Goal: Check status: Check status

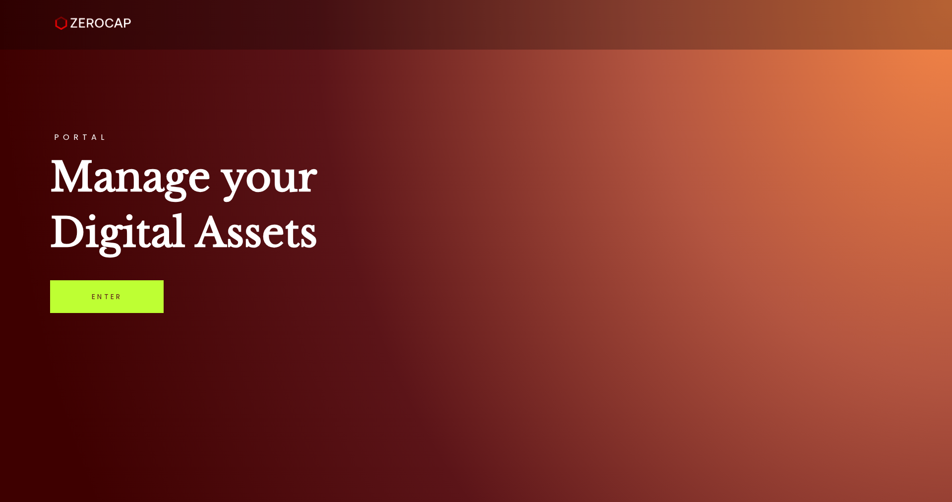
click at [155, 281] on link "Enter" at bounding box center [107, 296] width 114 height 33
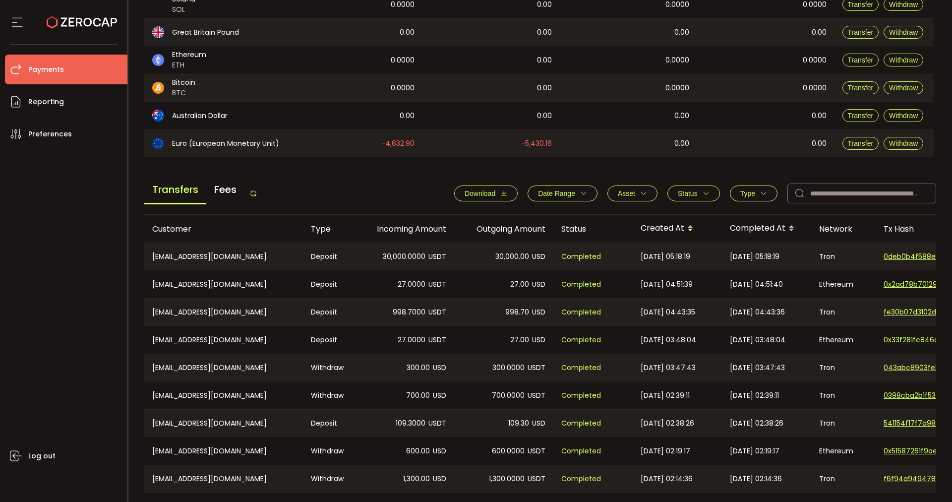
scroll to position [302, 0]
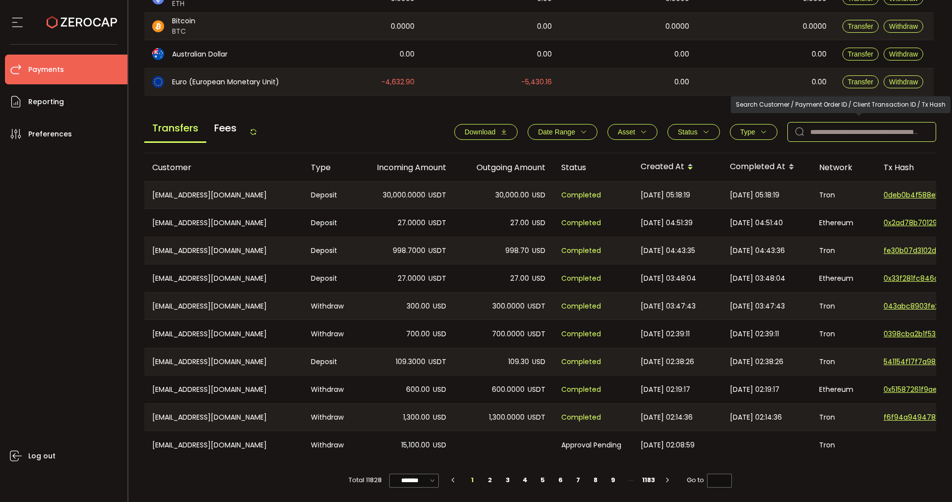
click at [843, 123] on input "text" at bounding box center [862, 132] width 149 height 20
paste input "**********"
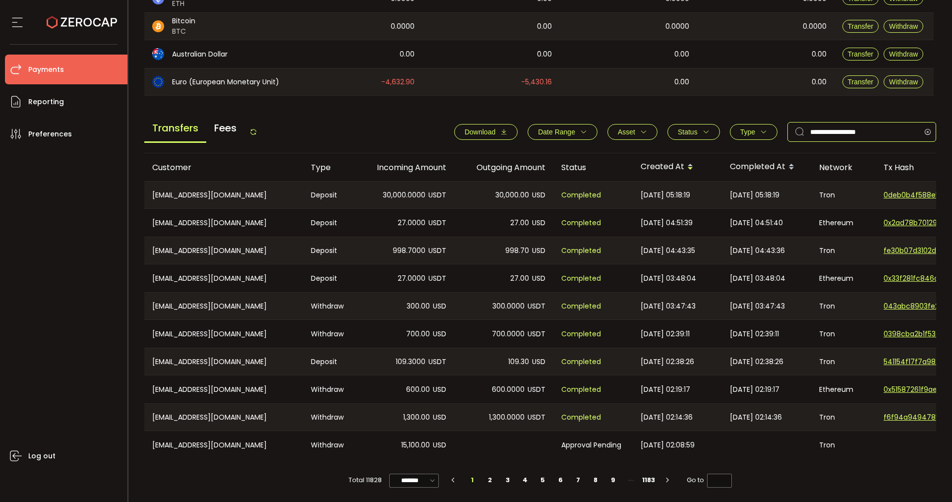
scroll to position [239, 0]
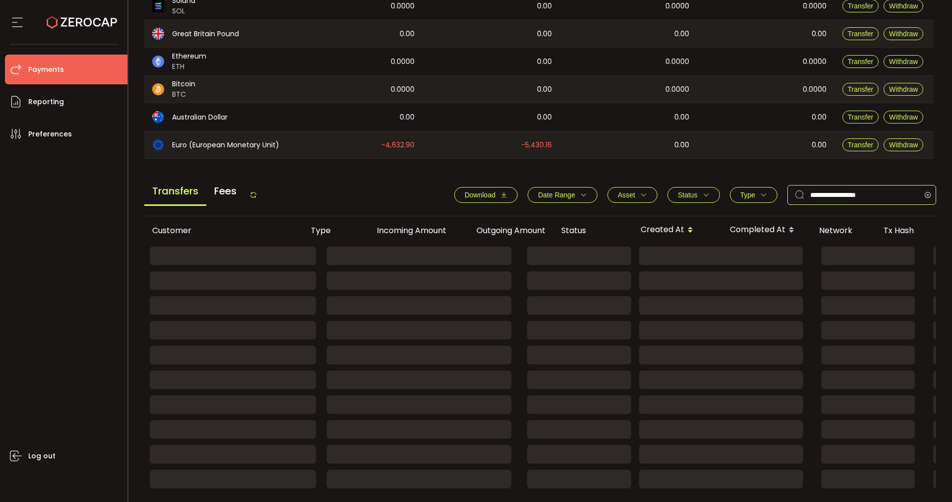
type input "**********"
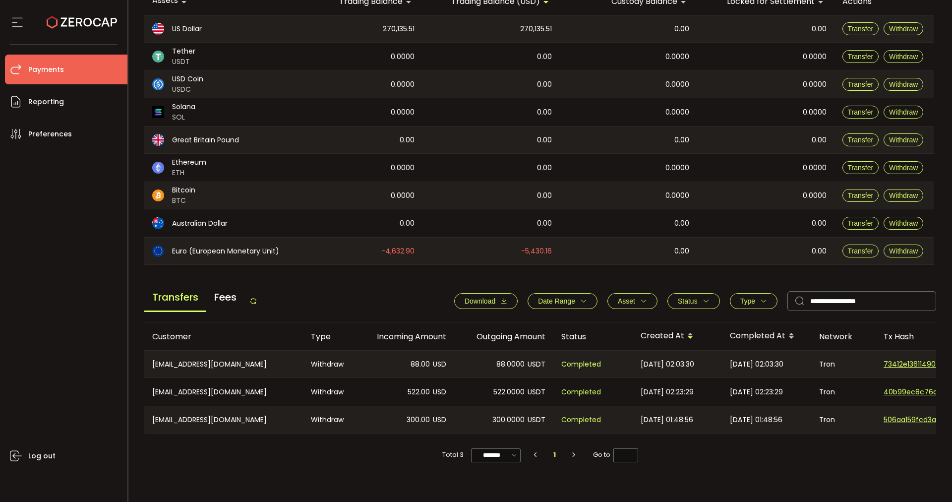
click at [19, 20] on icon at bounding box center [17, 22] width 15 height 15
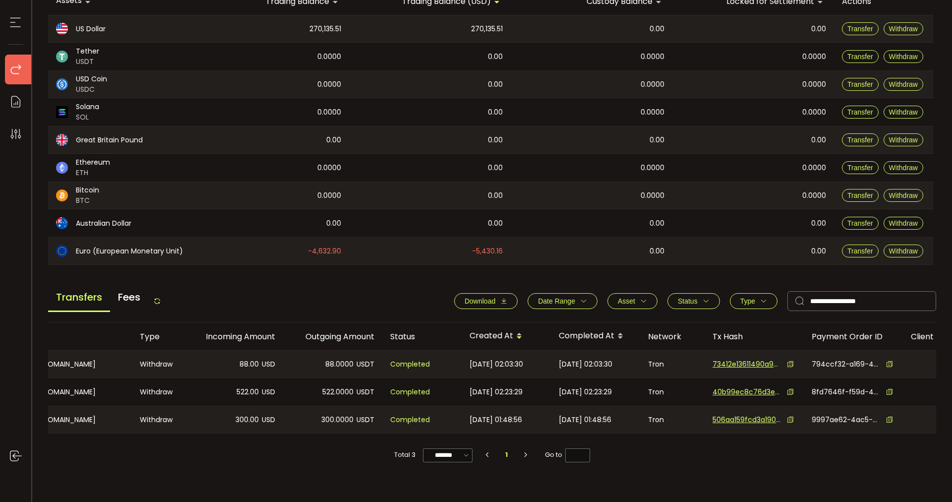
scroll to position [0, 159]
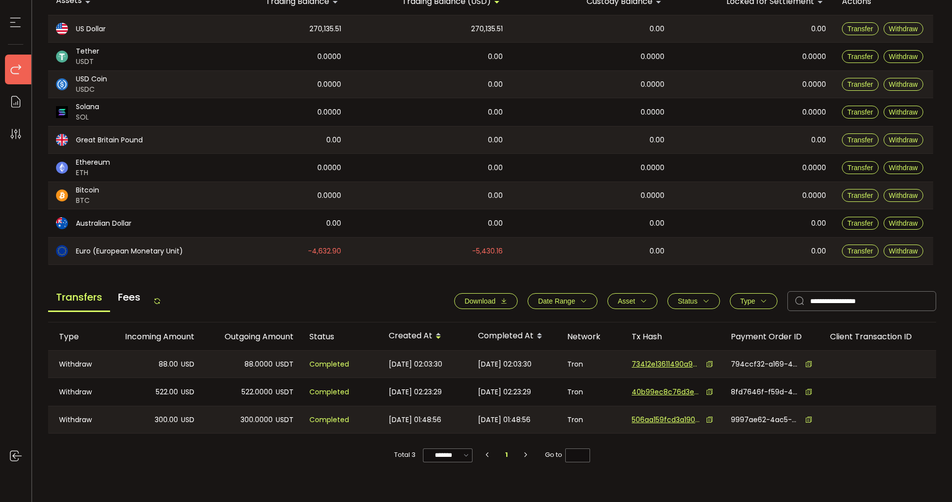
click at [806, 363] on icon at bounding box center [808, 364] width 7 height 7
click at [925, 300] on icon at bounding box center [927, 301] width 12 height 20
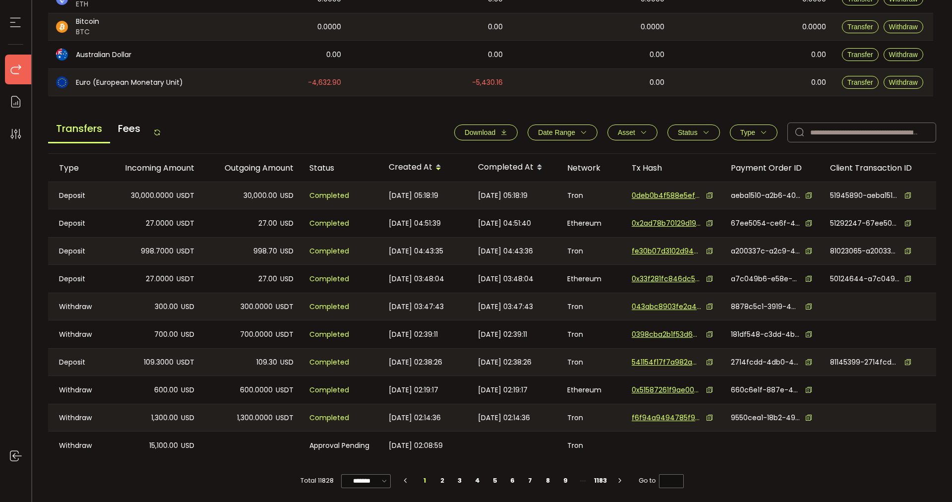
scroll to position [302, 0]
click at [753, 134] on button "Type" at bounding box center [754, 132] width 48 height 16
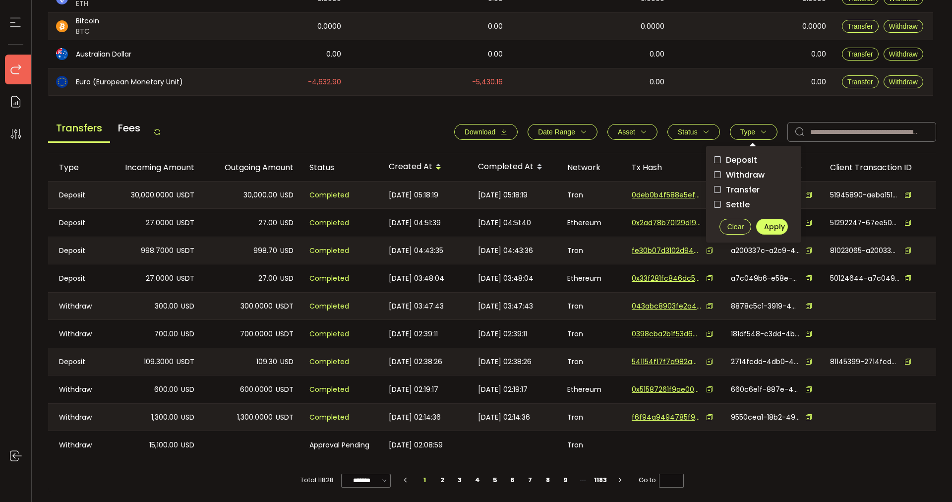
click at [705, 128] on icon "button" at bounding box center [706, 131] width 7 height 7
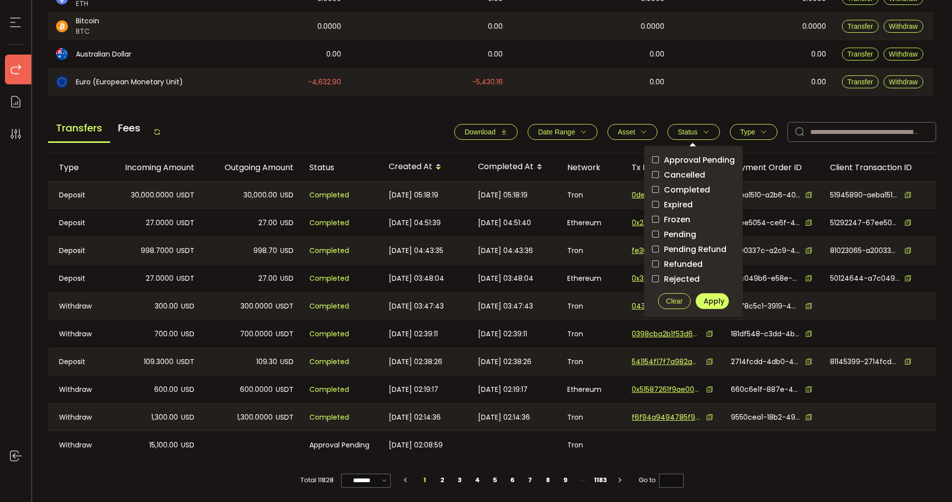
click at [680, 230] on span "Pending" at bounding box center [677, 234] width 37 height 9
click at [716, 299] on span "Apply" at bounding box center [714, 301] width 21 height 10
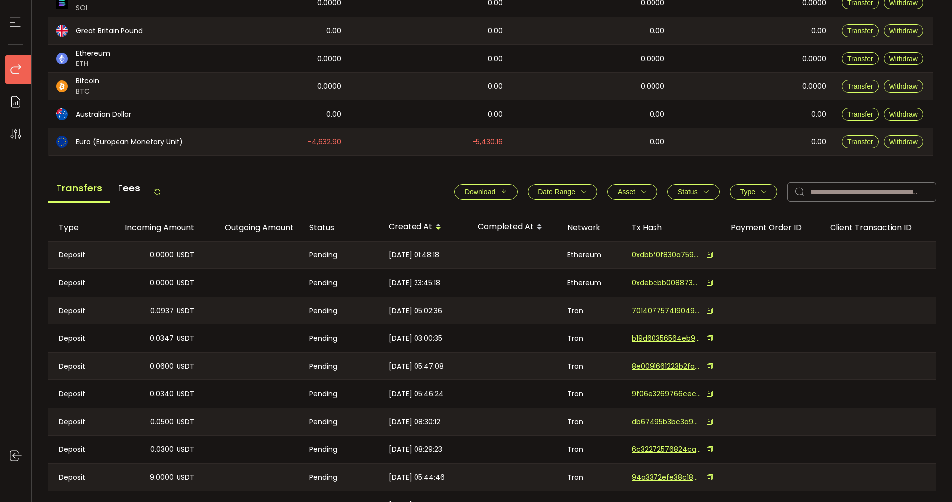
click at [752, 189] on span "Type" at bounding box center [747, 192] width 15 height 8
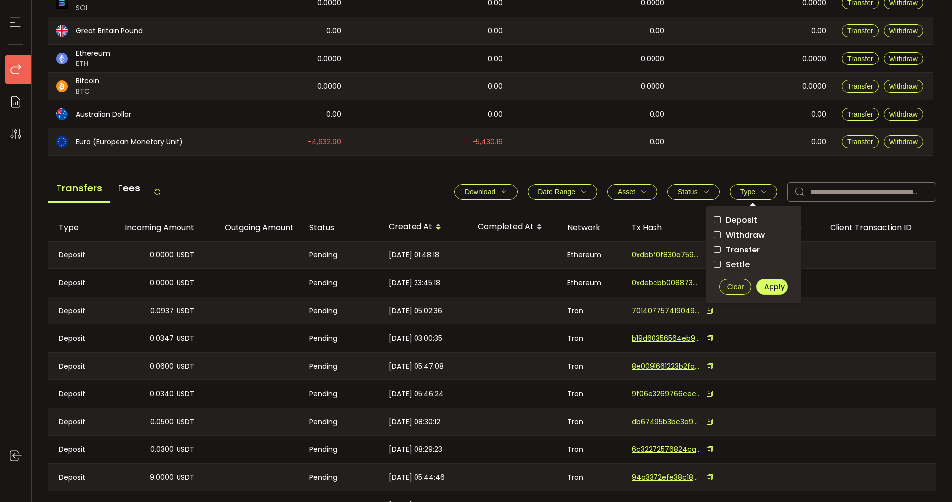
click at [742, 236] on span "Withdraw" at bounding box center [743, 234] width 44 height 9
click at [769, 285] on span "Apply" at bounding box center [774, 287] width 21 height 10
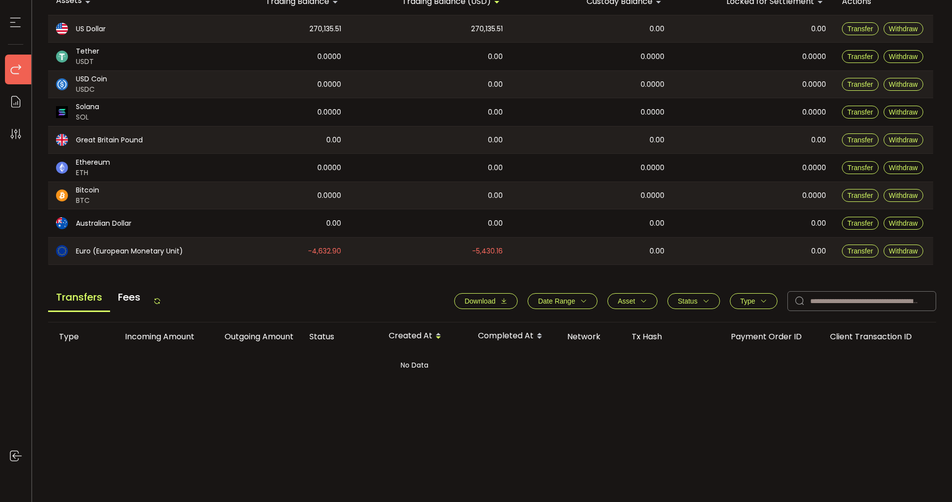
scroll to position [130, 0]
click at [751, 305] on button "Type" at bounding box center [754, 301] width 48 height 16
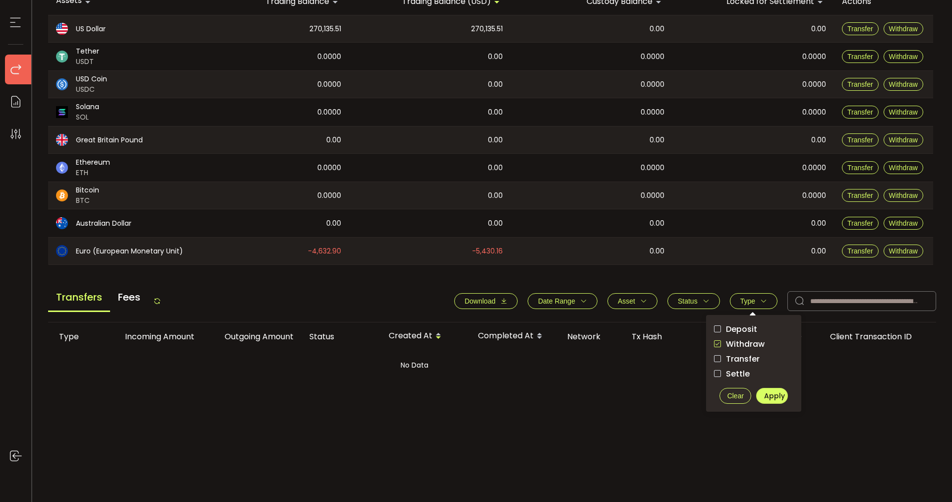
click at [733, 397] on span "Clear" at bounding box center [736, 396] width 16 height 8
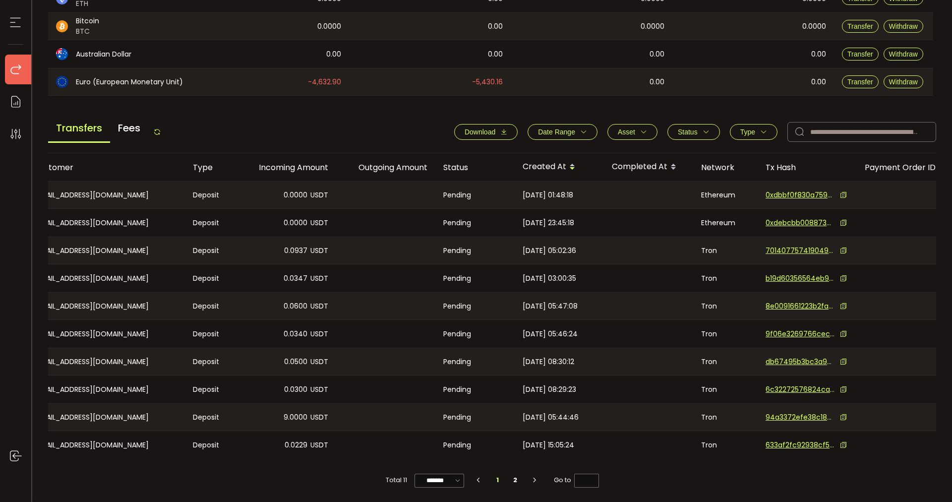
scroll to position [0, 0]
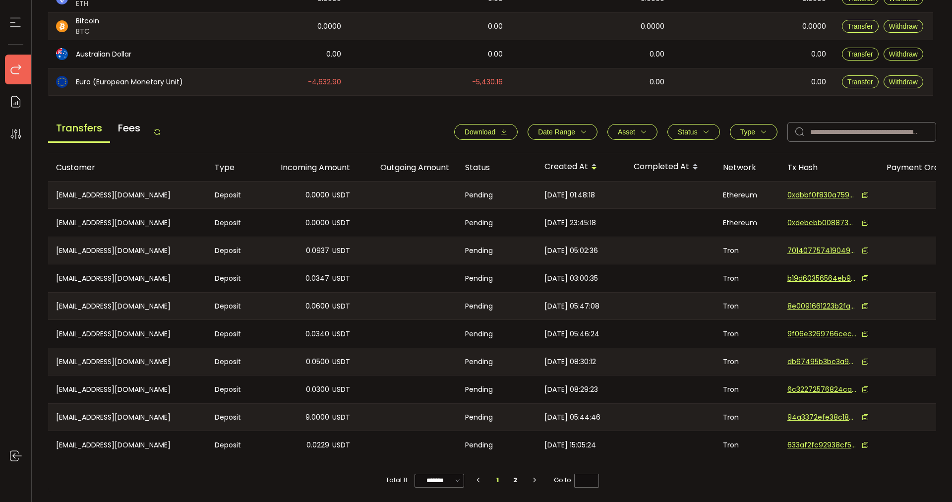
click at [865, 221] on icon at bounding box center [865, 222] width 7 height 7
click at [867, 191] on icon at bounding box center [865, 194] width 7 height 7
click at [735, 130] on button "Type" at bounding box center [754, 132] width 48 height 16
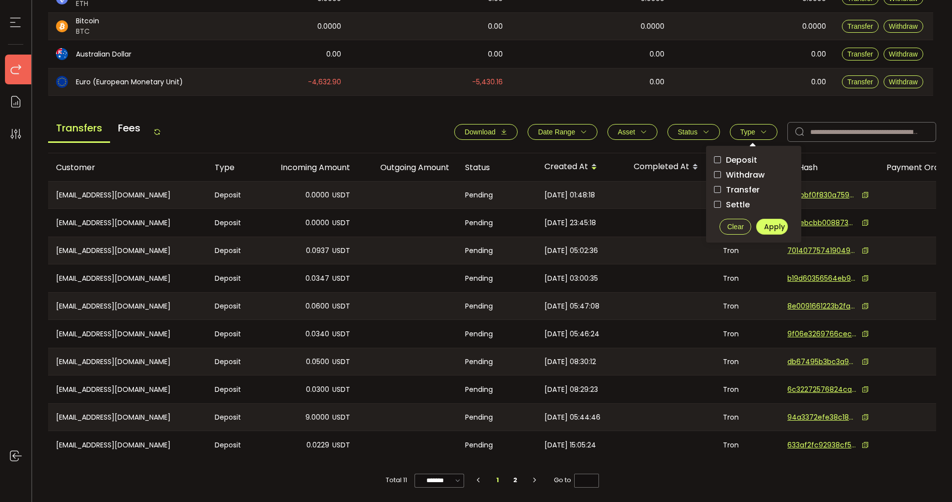
click at [733, 77] on div "0.00" at bounding box center [753, 81] width 162 height 27
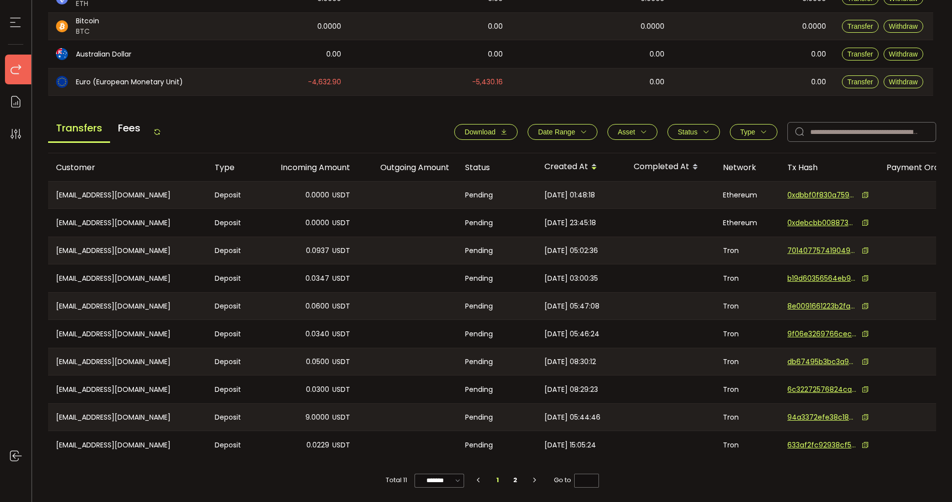
click at [704, 128] on icon "button" at bounding box center [706, 131] width 7 height 7
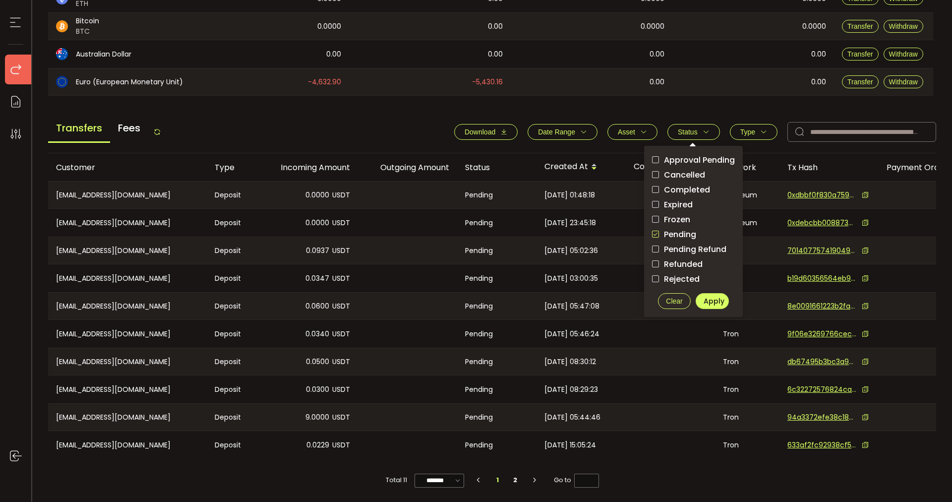
click at [669, 231] on span "Pending" at bounding box center [677, 234] width 37 height 9
click at [676, 248] on span "Pending Refund" at bounding box center [692, 248] width 67 height 9
click at [710, 307] on div "Approval Pending Cancelled Completed Expired Frozen Pending Pending Refund Refu…" at bounding box center [693, 231] width 99 height 171
click at [708, 300] on span "Apply" at bounding box center [714, 301] width 21 height 10
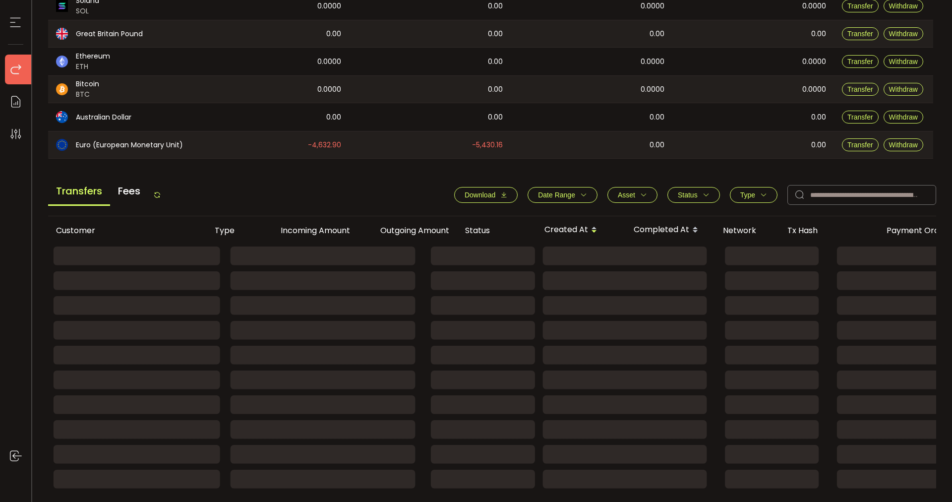
scroll to position [130, 0]
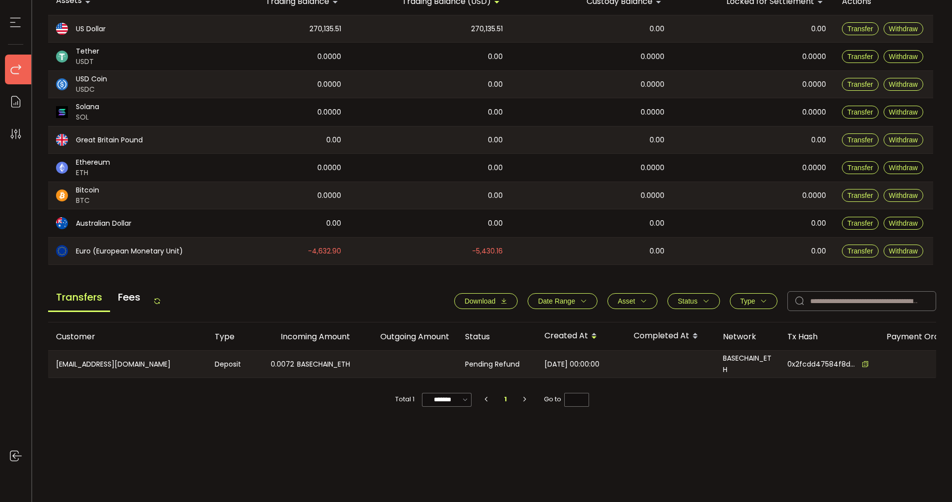
click at [703, 303] on icon "button" at bounding box center [706, 301] width 7 height 7
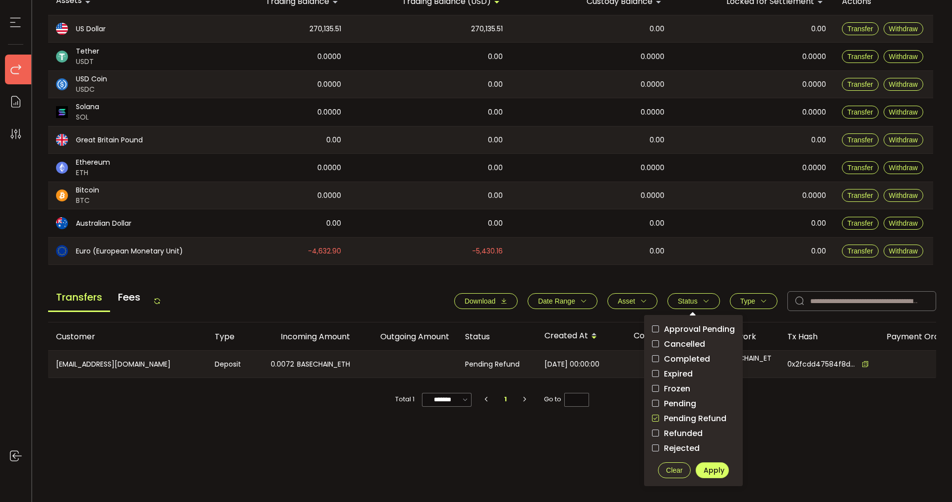
click at [679, 415] on span "Pending Refund" at bounding box center [692, 418] width 67 height 9
click at [679, 326] on span "Approval Pending" at bounding box center [697, 328] width 76 height 9
click at [714, 466] on span "Apply" at bounding box center [714, 470] width 21 height 10
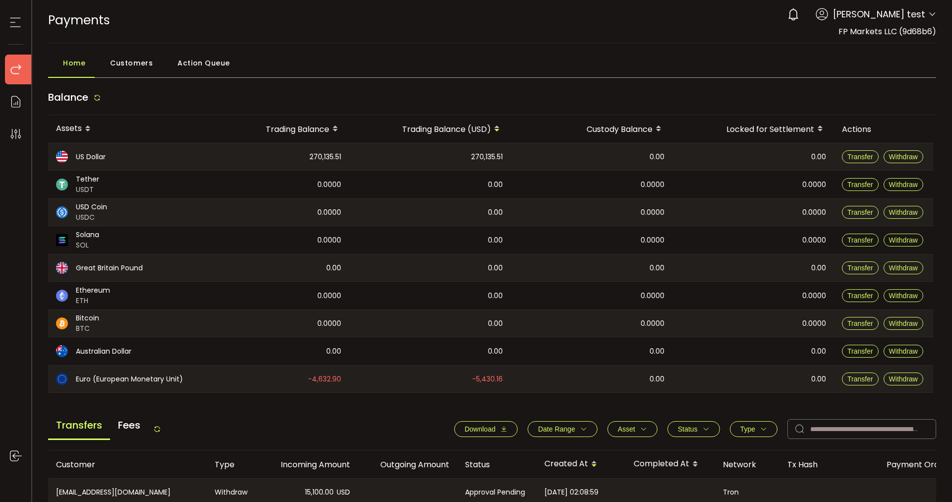
scroll to position [0, 0]
